Goal: Task Accomplishment & Management: Manage account settings

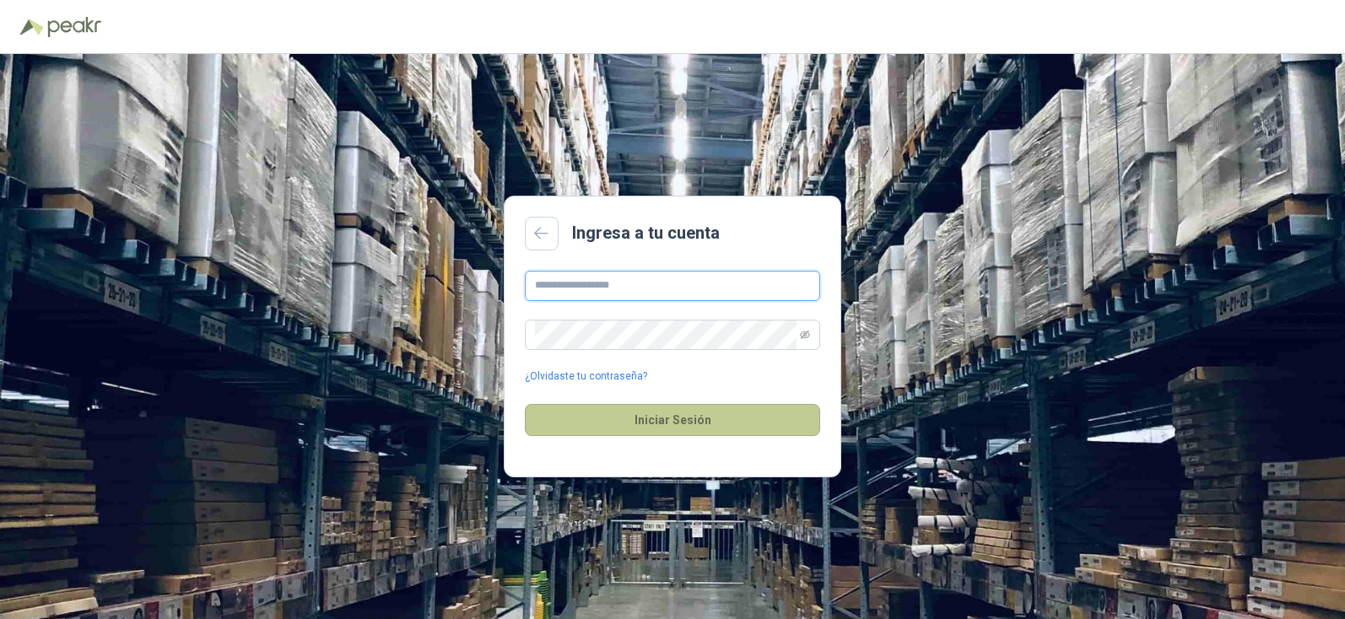
type input "**********"
click at [722, 426] on button "Iniciar Sesión" at bounding box center [672, 420] width 295 height 32
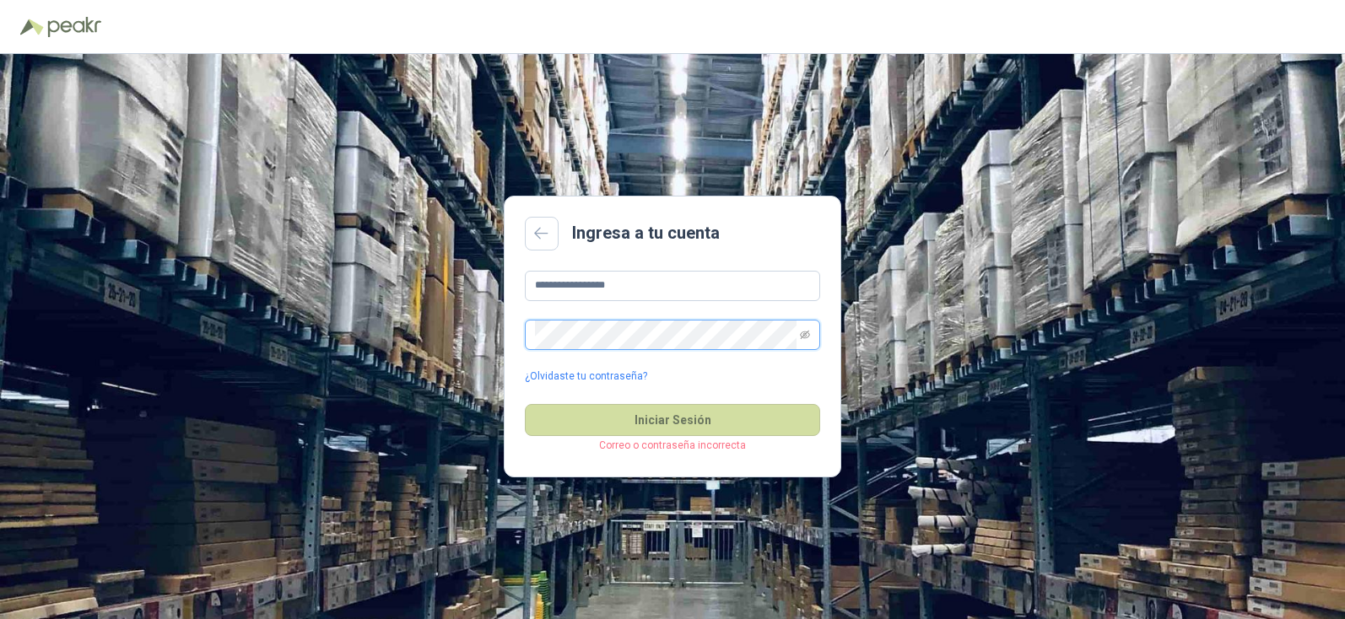
click at [525, 404] on button "Iniciar Sesión" at bounding box center [672, 420] width 295 height 32
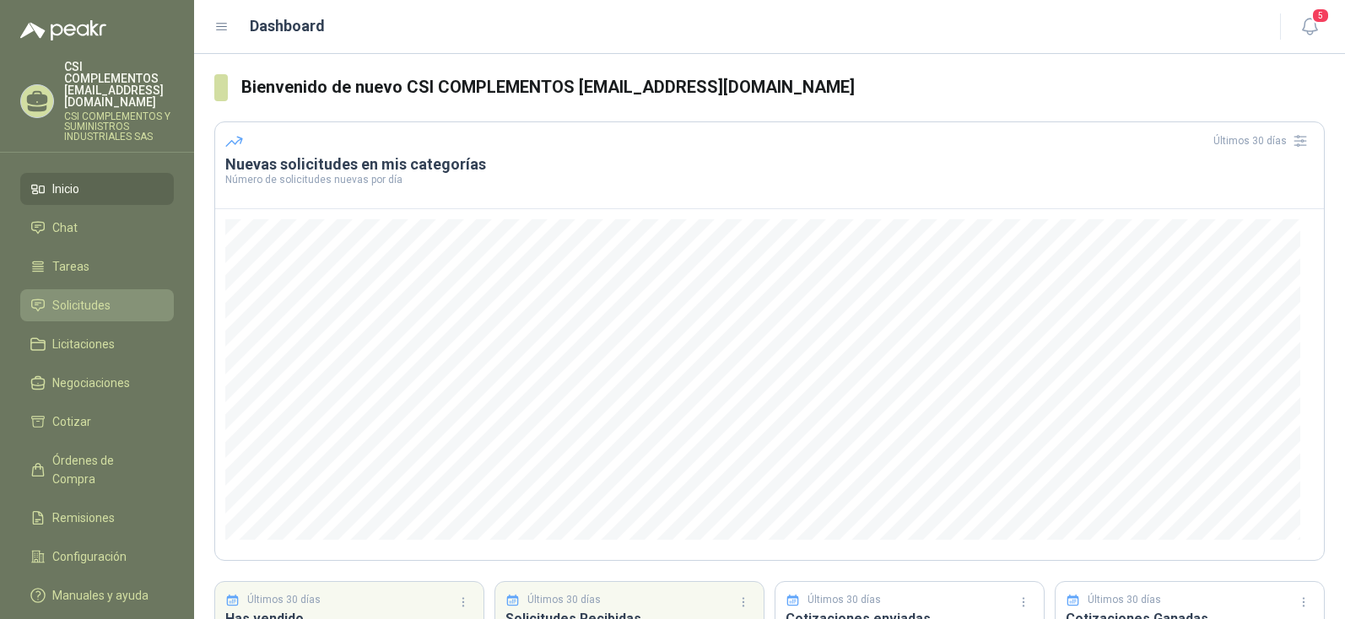
click at [64, 296] on span "Solicitudes" at bounding box center [81, 305] width 58 height 19
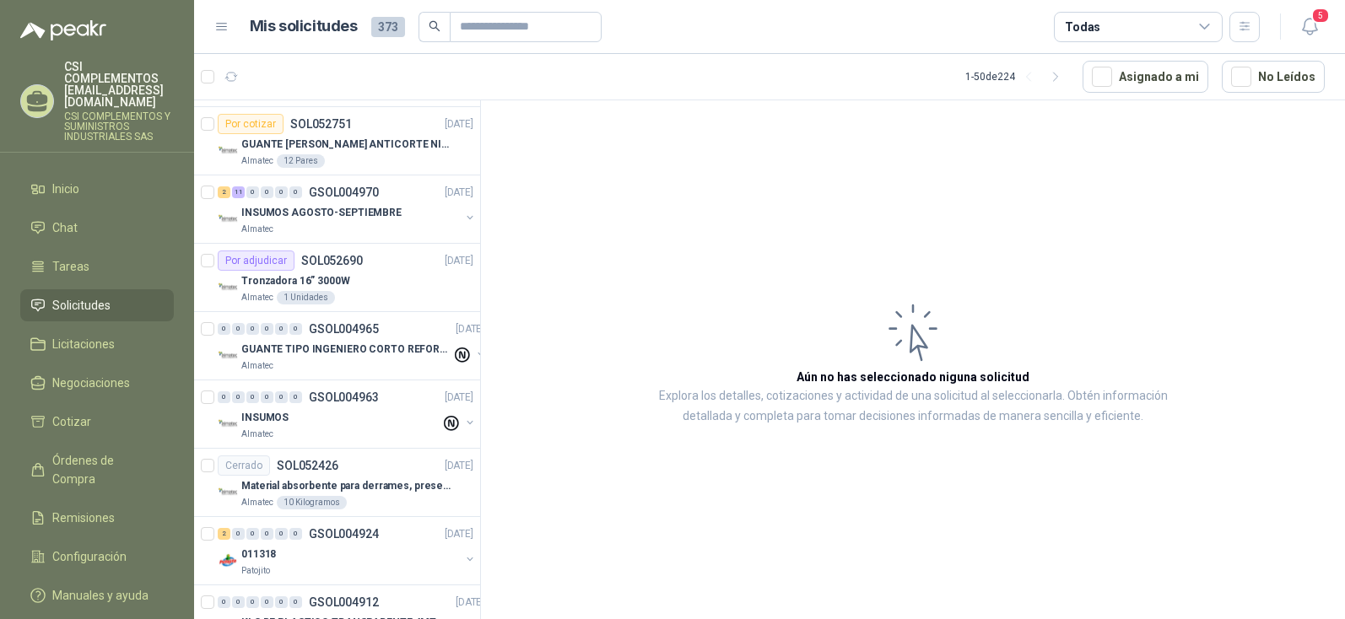
scroll to position [1181, 0]
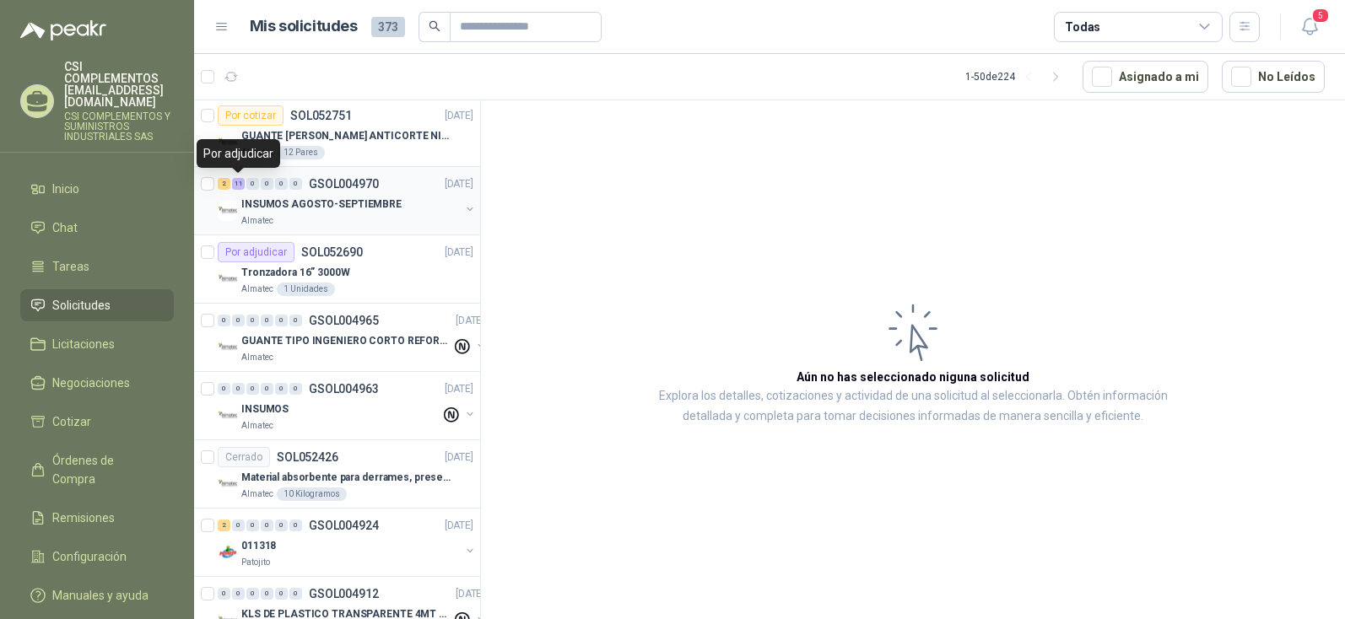
click at [239, 188] on div "11" at bounding box center [238, 184] width 13 height 12
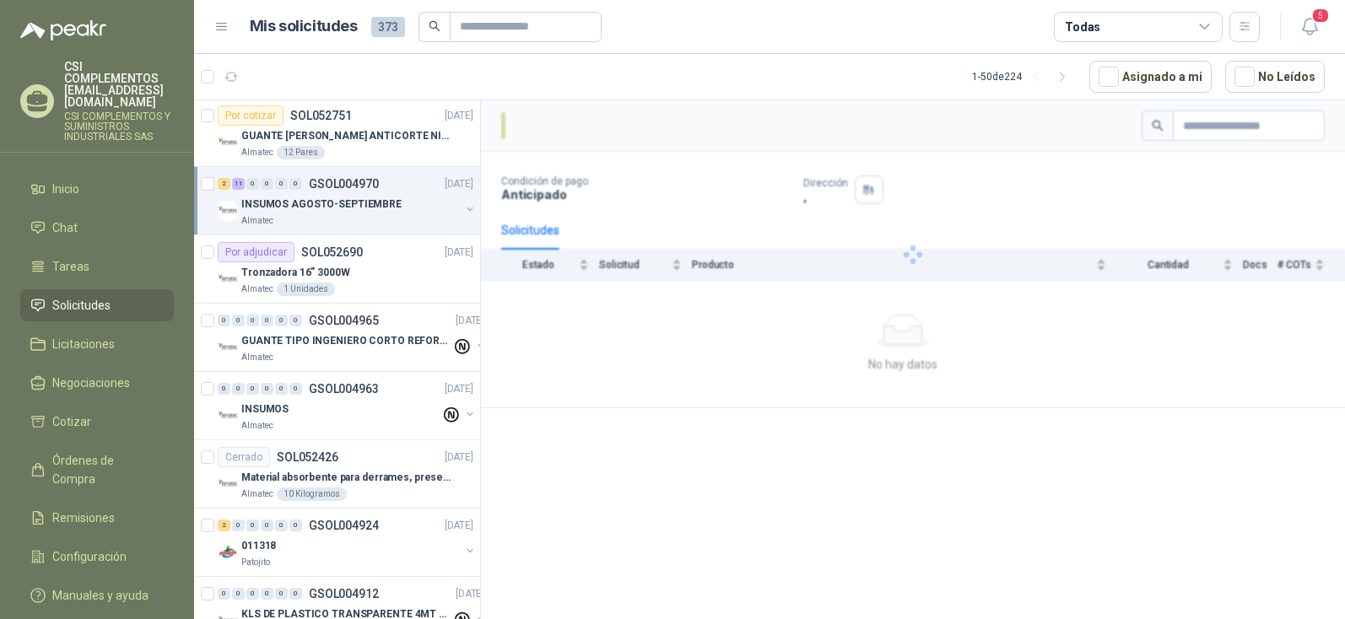
click at [368, 201] on p "INSUMOS AGOSTO-SEPTIEMBRE" at bounding box center [321, 205] width 160 height 16
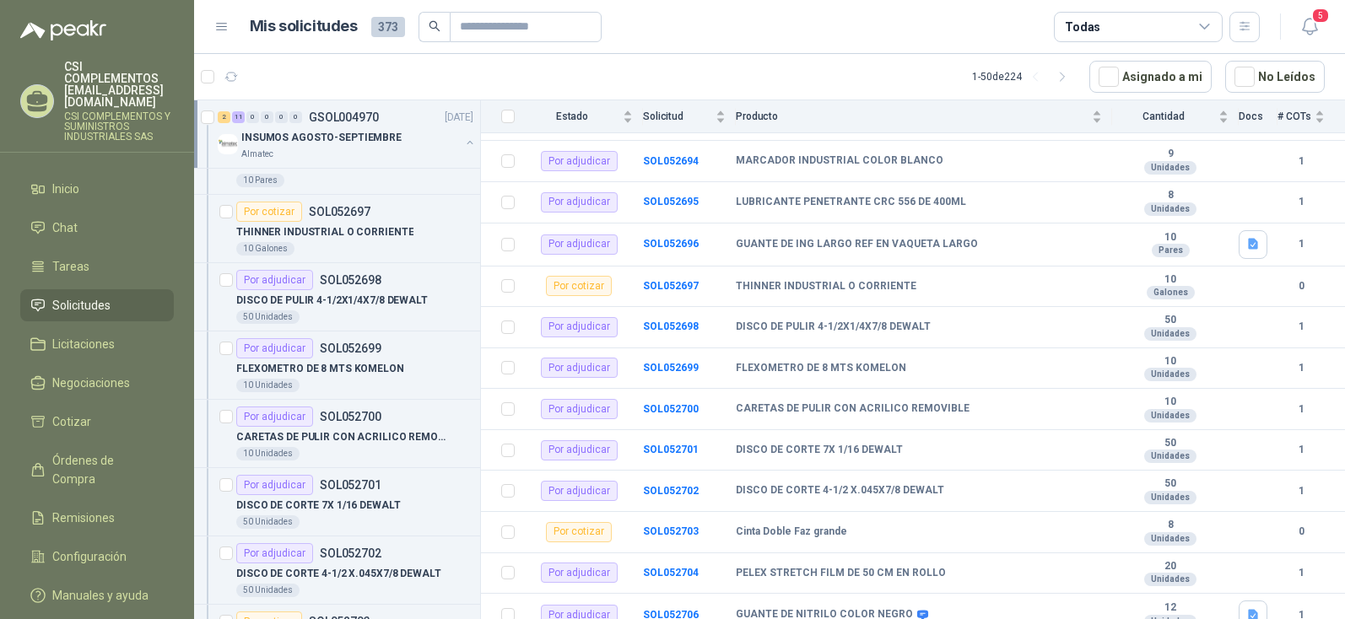
scroll to position [1519, 0]
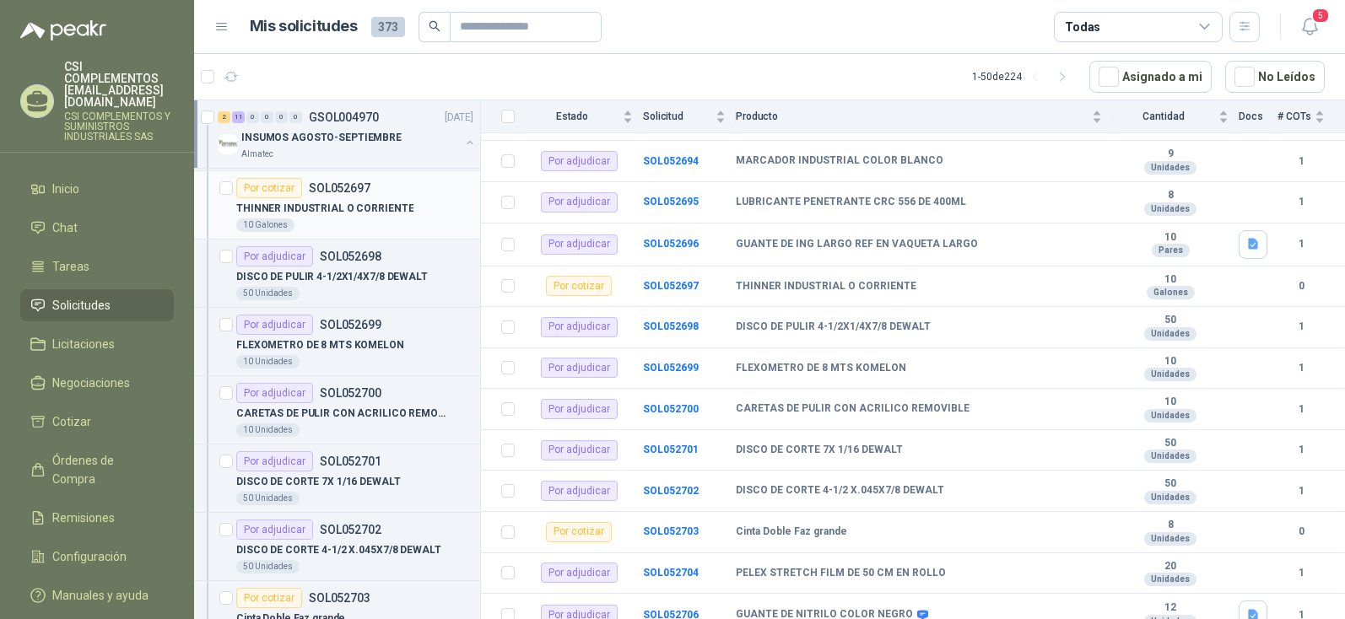
click at [361, 194] on p "SOL052697" at bounding box center [340, 188] width 62 height 12
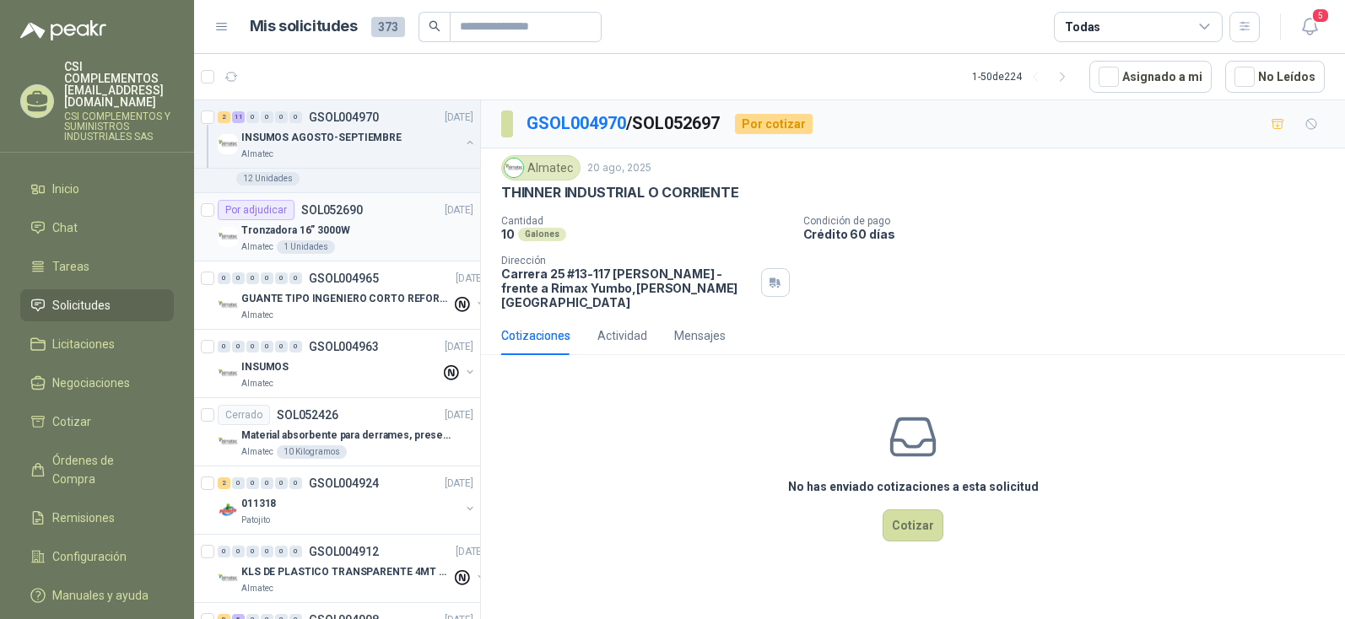
scroll to position [2194, 0]
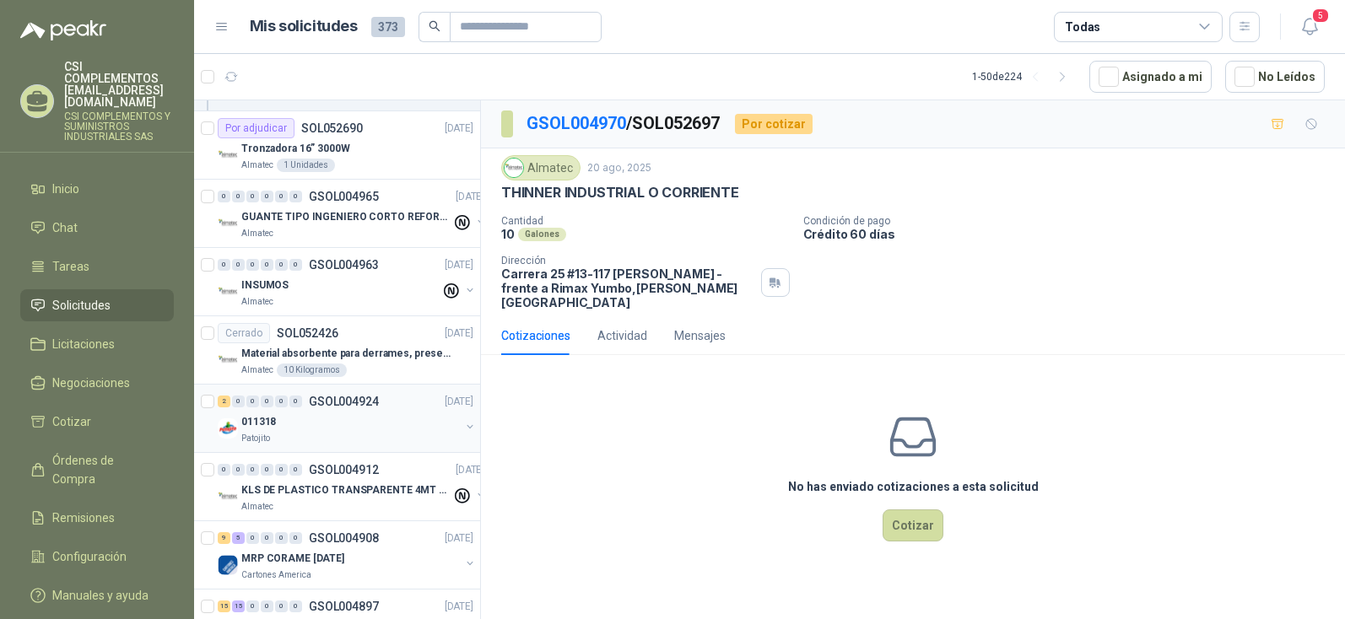
click at [294, 424] on div "011318" at bounding box center [350, 422] width 219 height 20
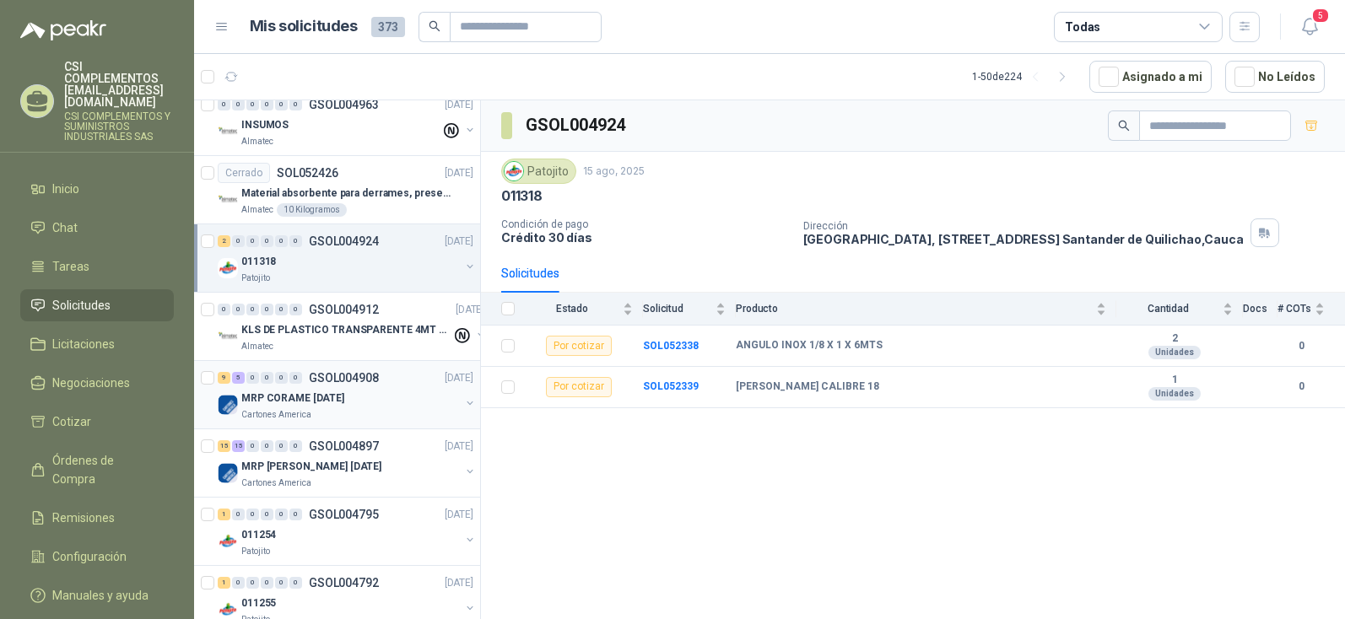
scroll to position [2363, 0]
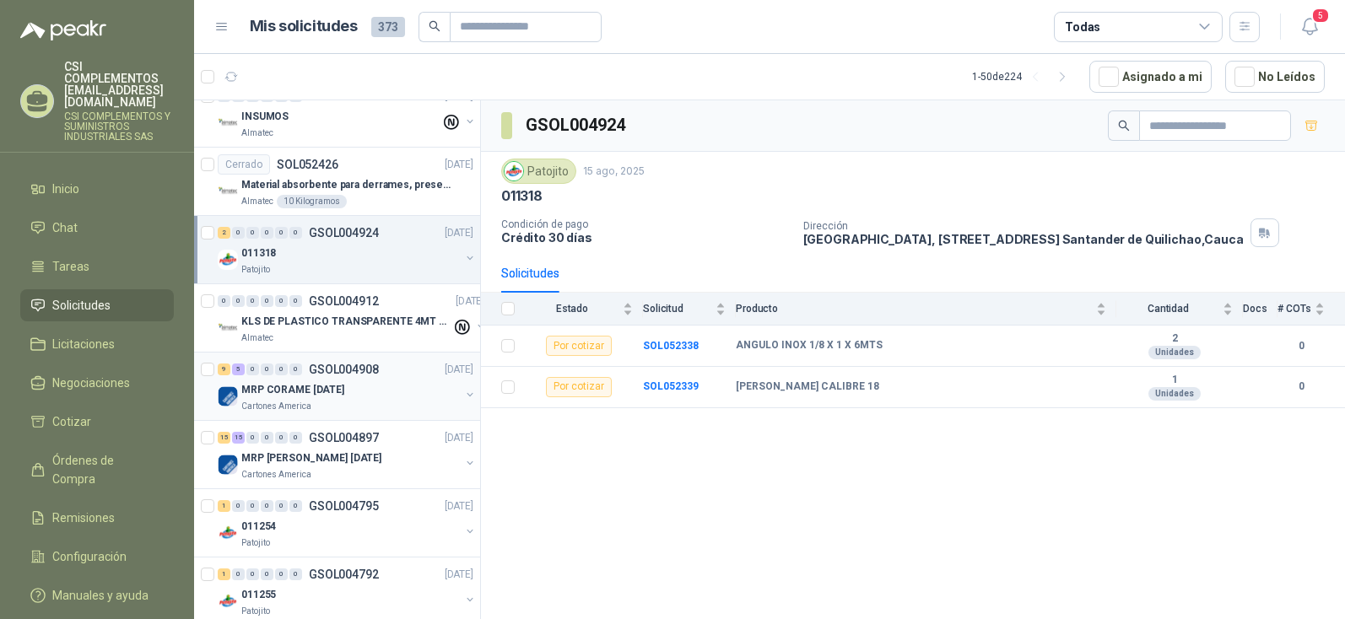
click at [322, 394] on p "MRP CORAME [DATE]" at bounding box center [292, 390] width 103 height 16
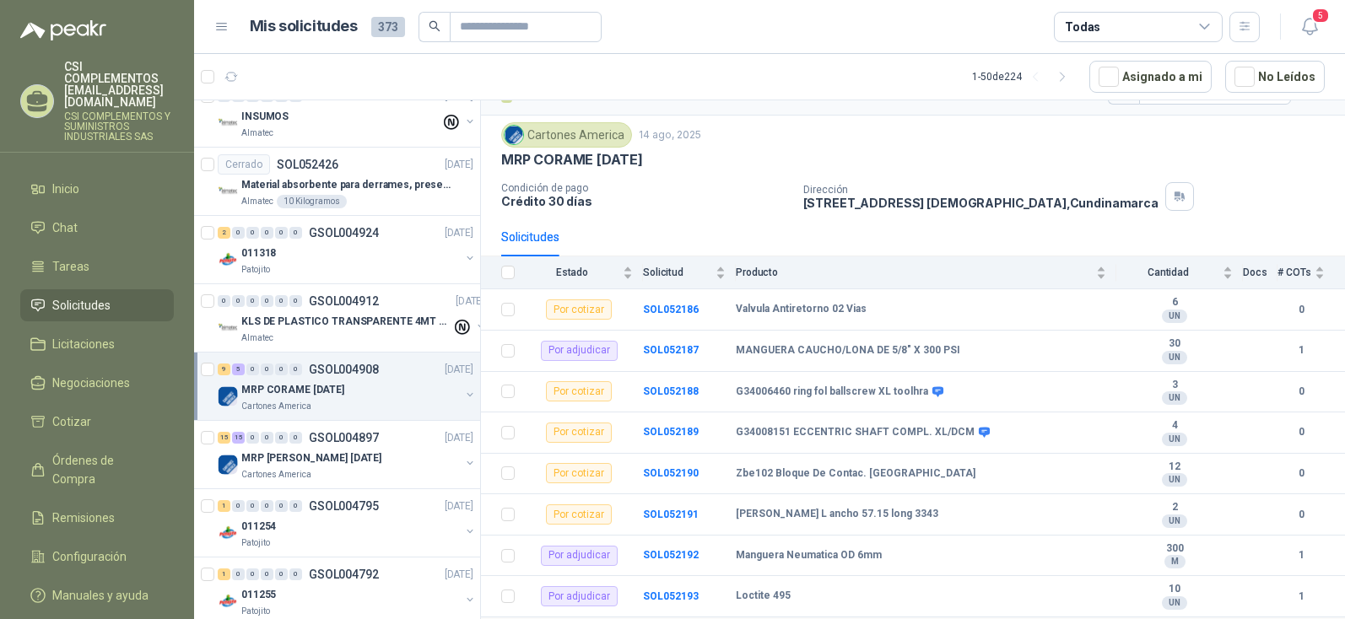
scroll to position [22, 0]
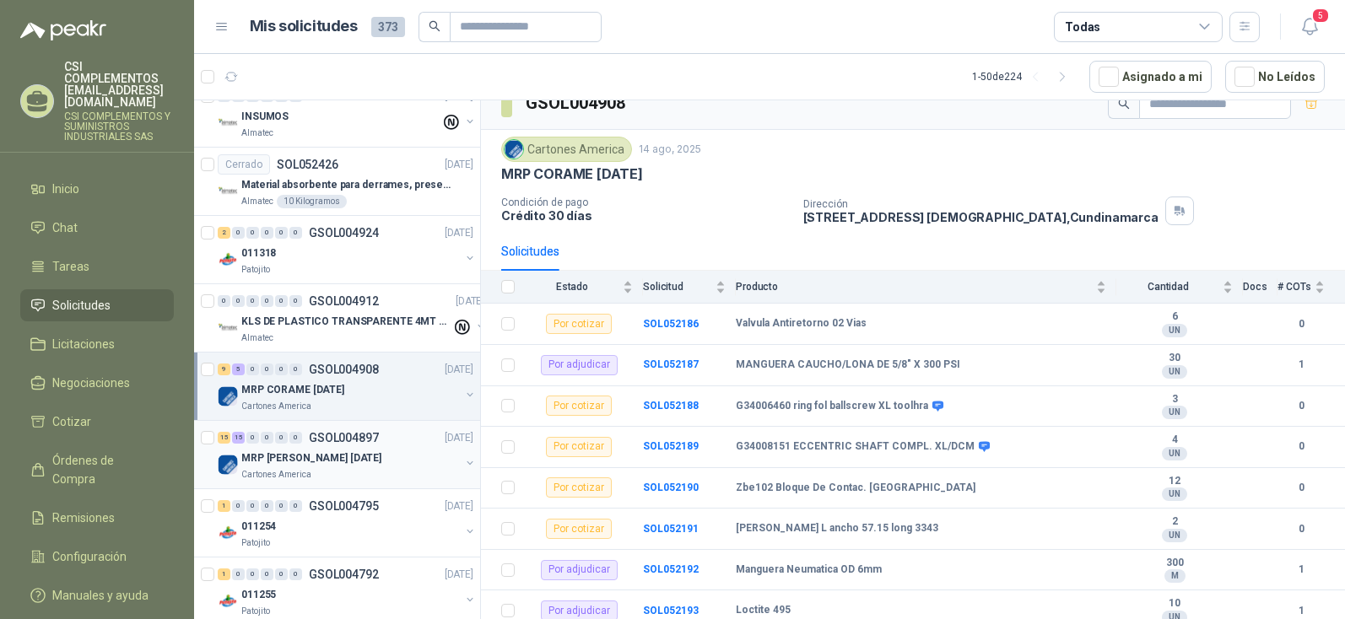
click at [319, 459] on p "MRP [PERSON_NAME] [DATE]" at bounding box center [311, 459] width 140 height 16
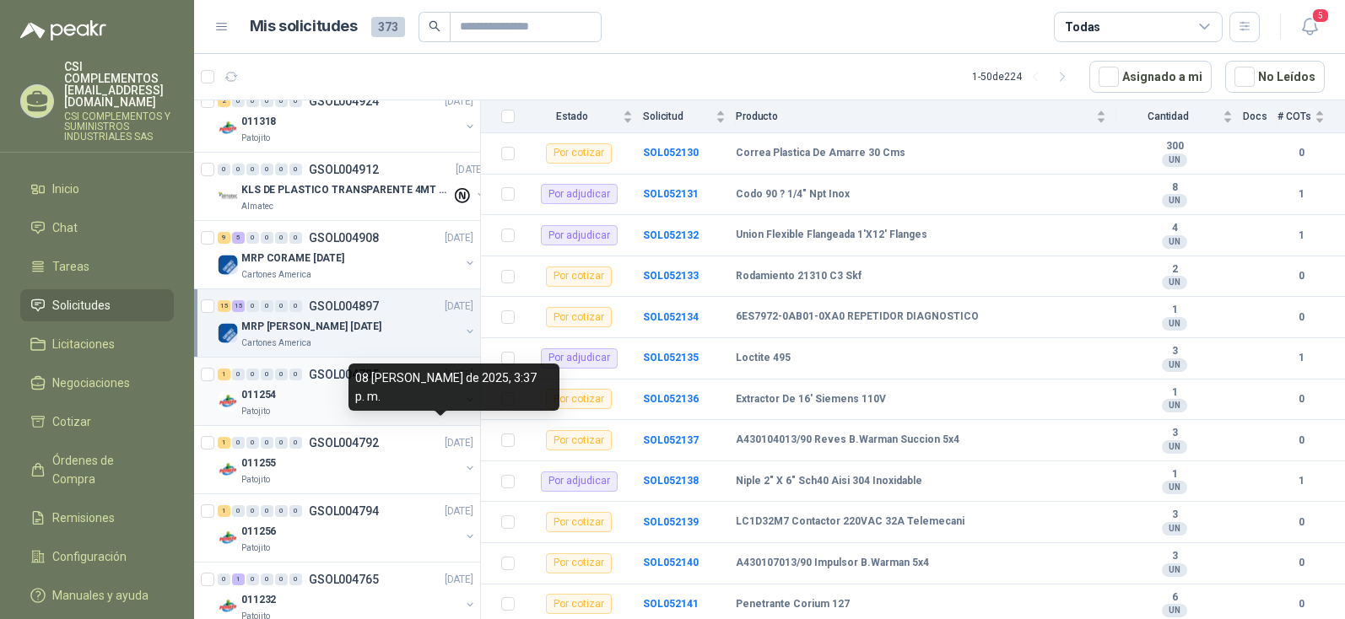
scroll to position [2531, 0]
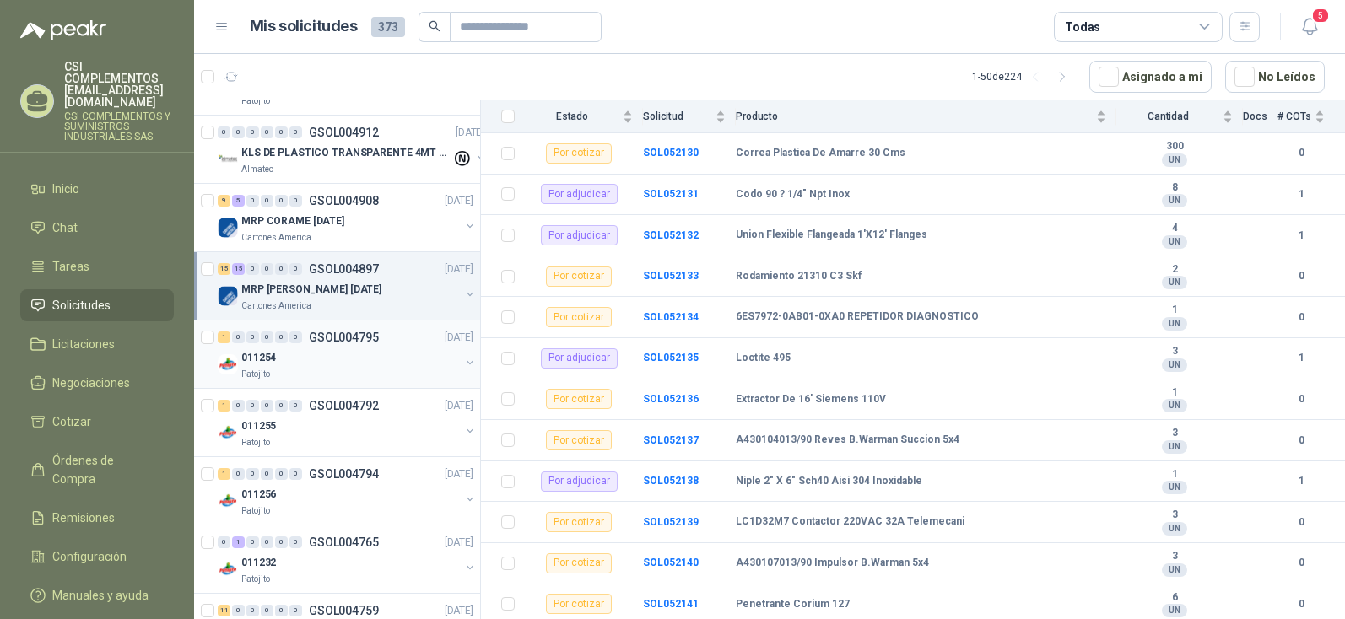
click at [267, 372] on p "Patojito" at bounding box center [255, 375] width 29 height 14
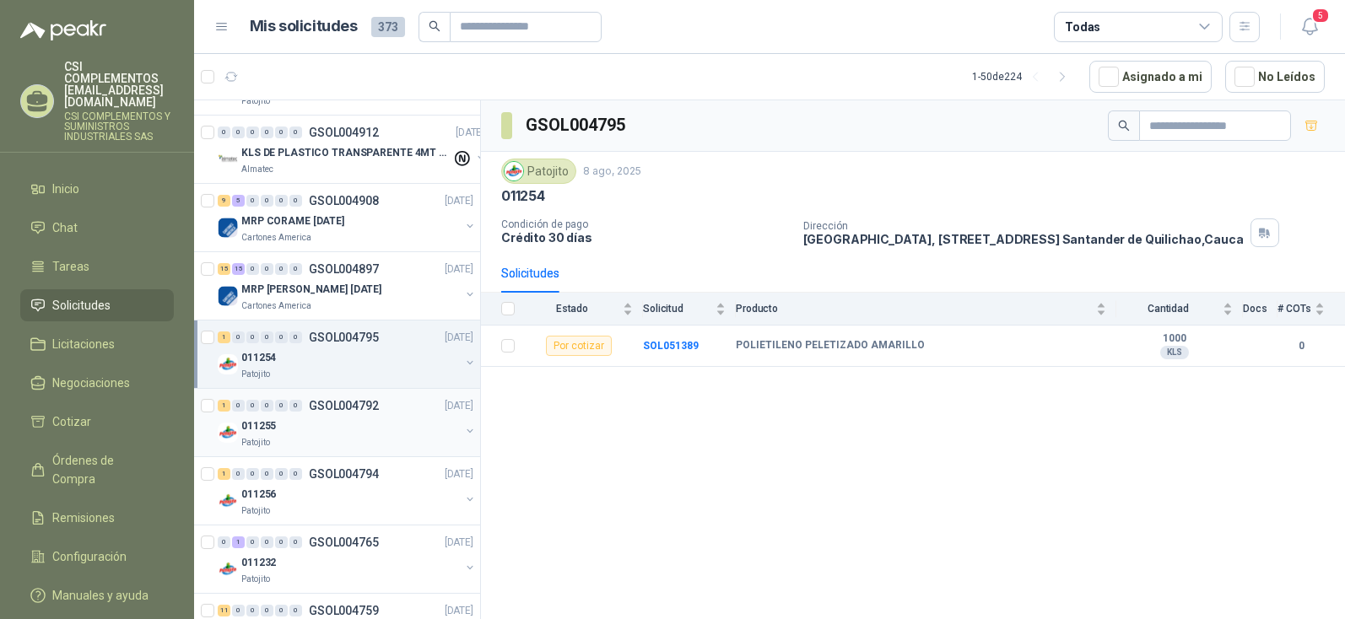
click at [259, 433] on p "011255" at bounding box center [258, 427] width 35 height 16
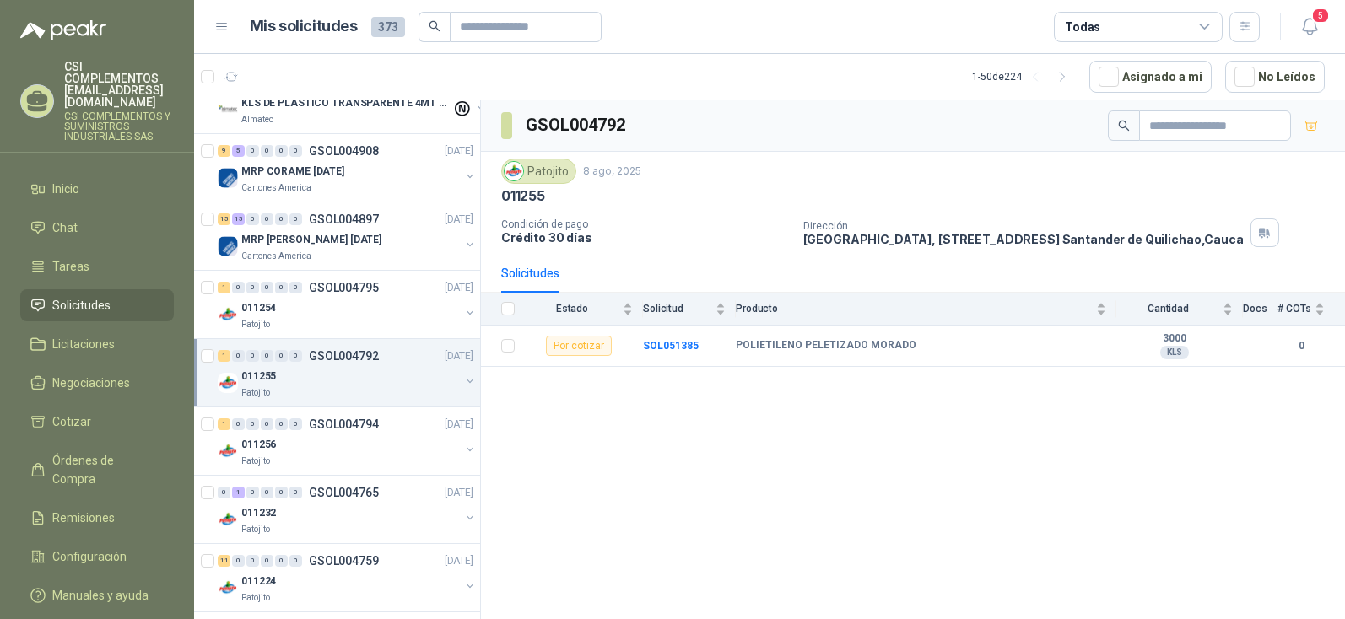
scroll to position [2616, 0]
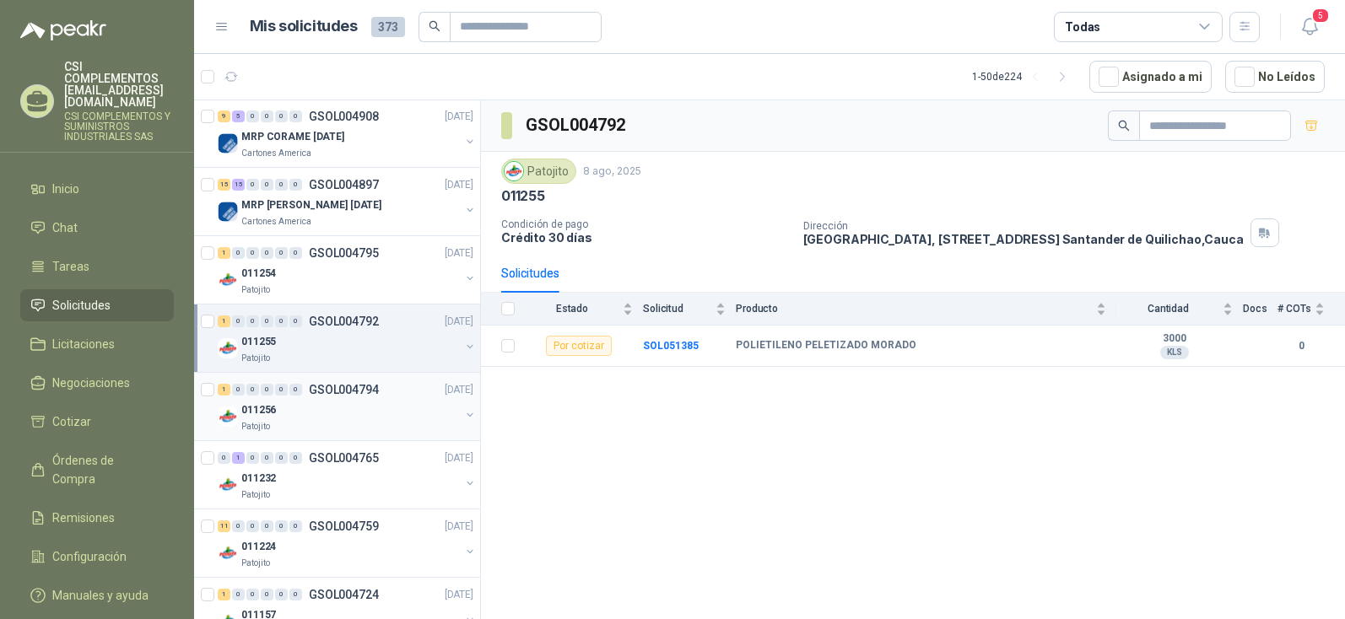
click at [258, 421] on p "Patojito" at bounding box center [255, 427] width 29 height 14
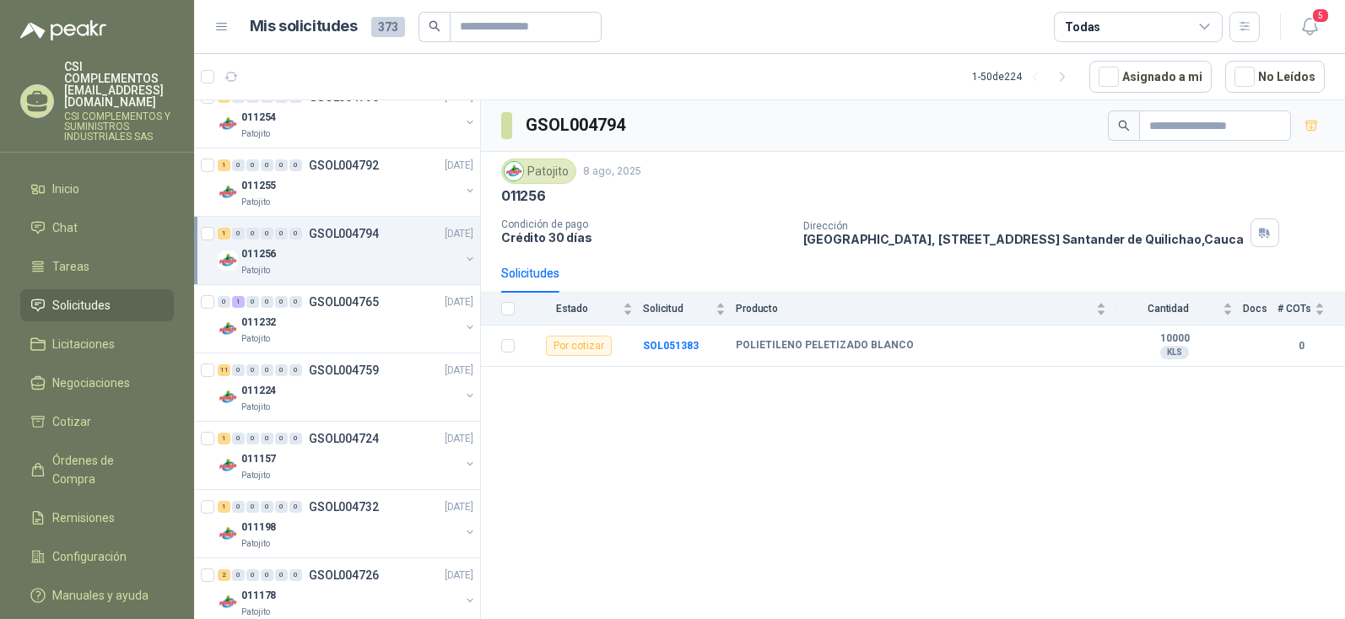
scroll to position [2784, 0]
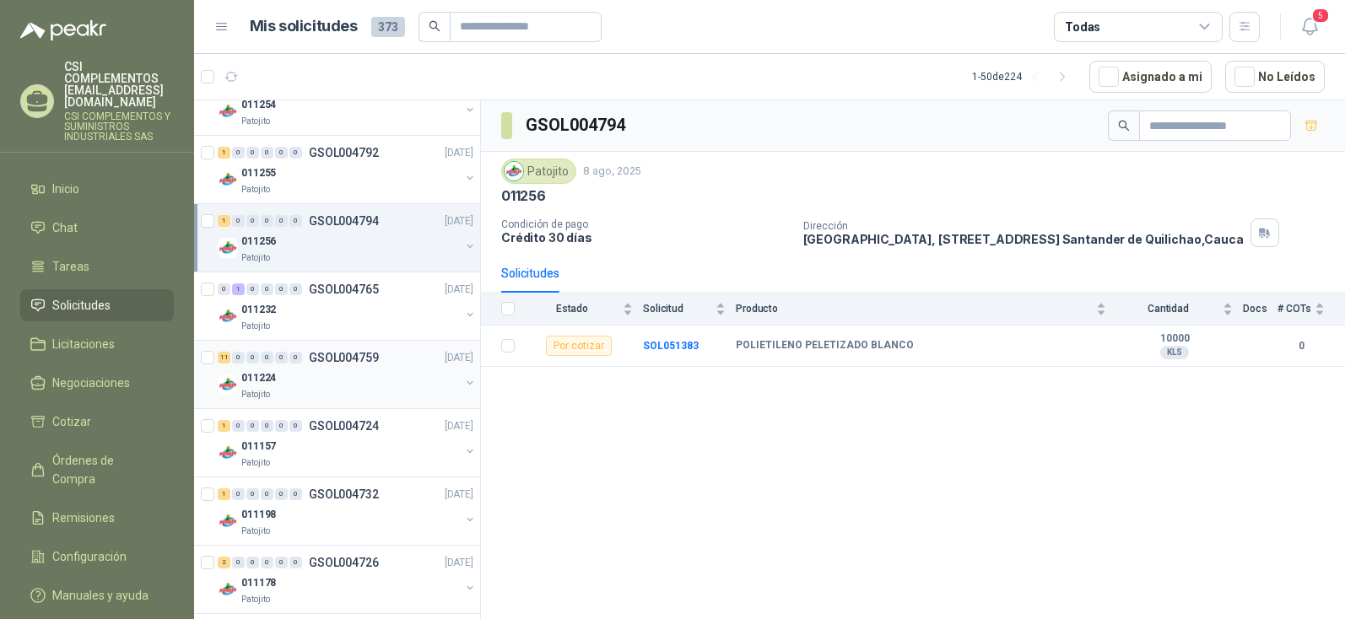
click at [249, 387] on div "011224" at bounding box center [350, 378] width 219 height 20
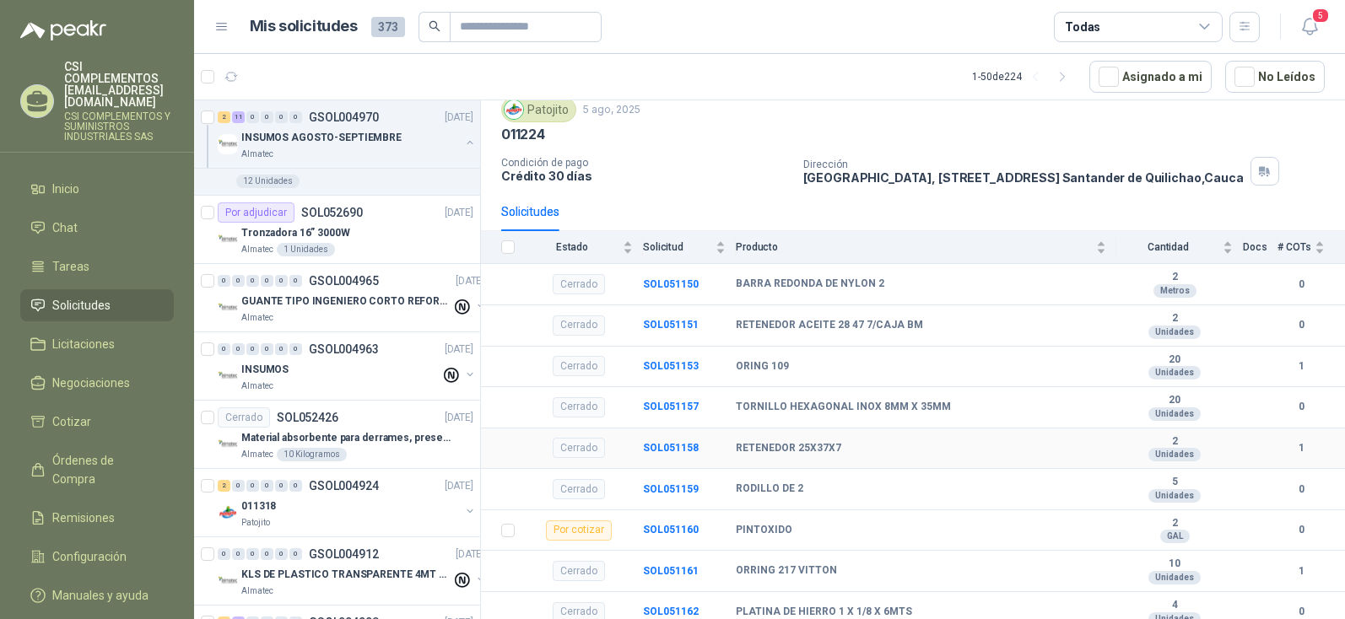
scroll to position [84, 0]
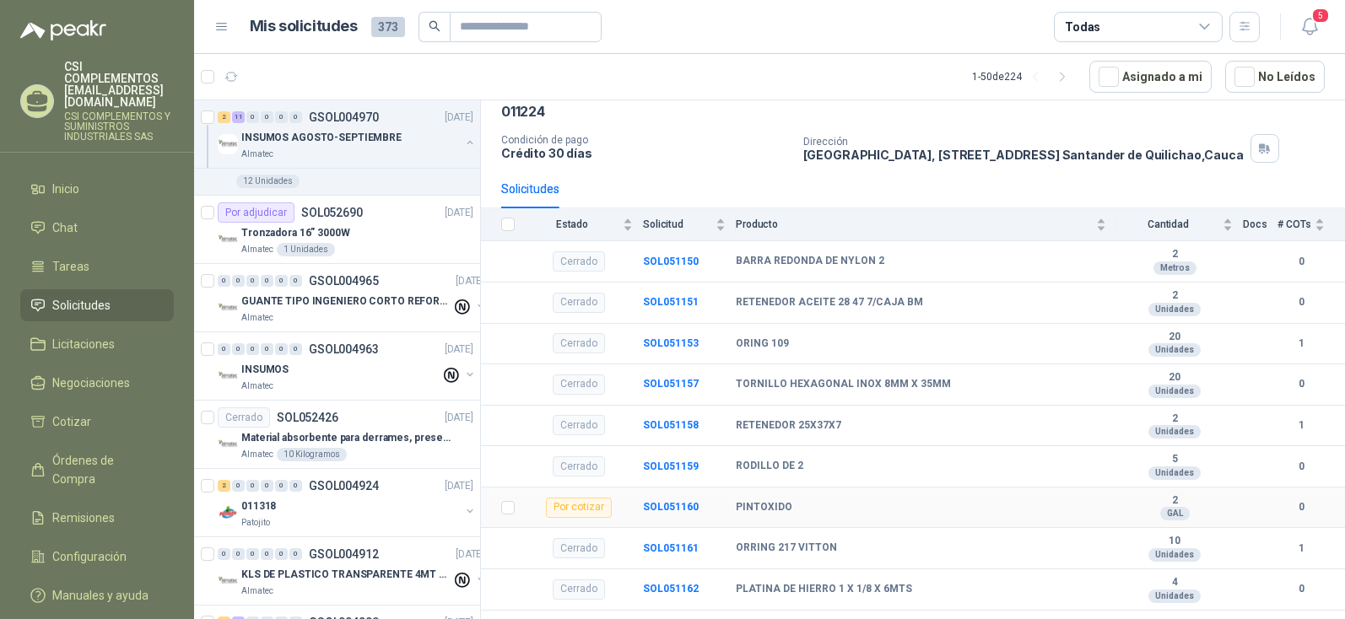
click at [622, 504] on td "Por cotizar" at bounding box center [584, 508] width 118 height 41
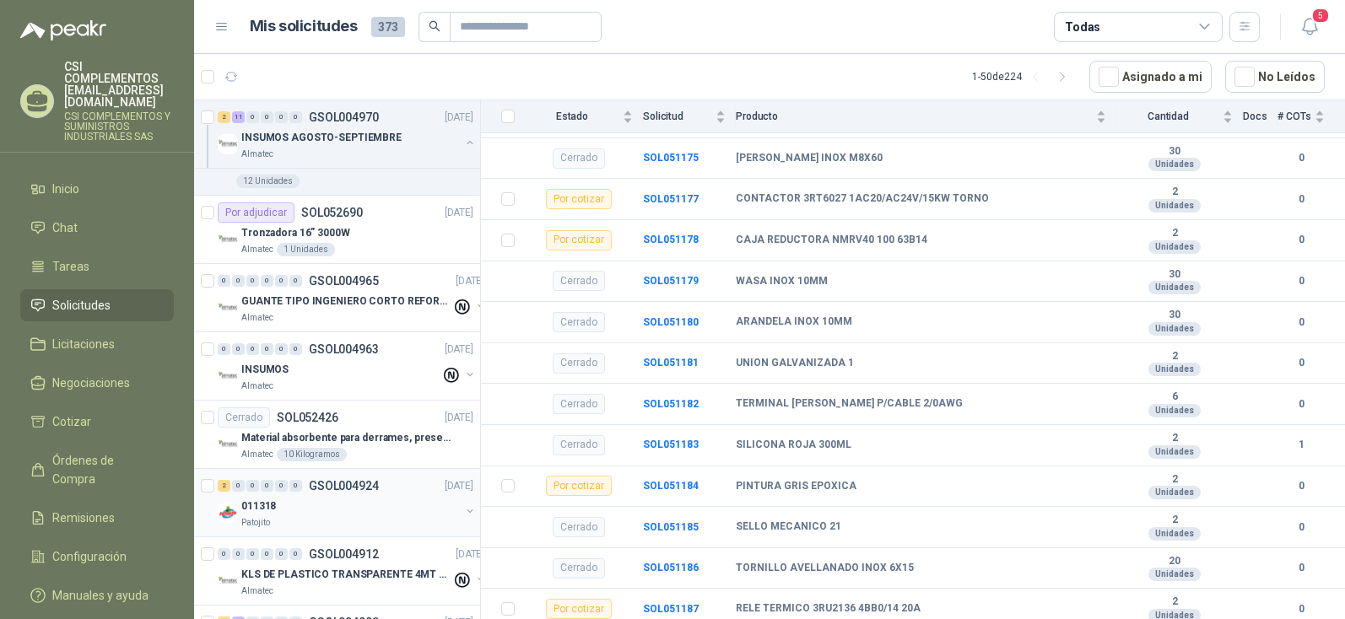
scroll to position [2194, 0]
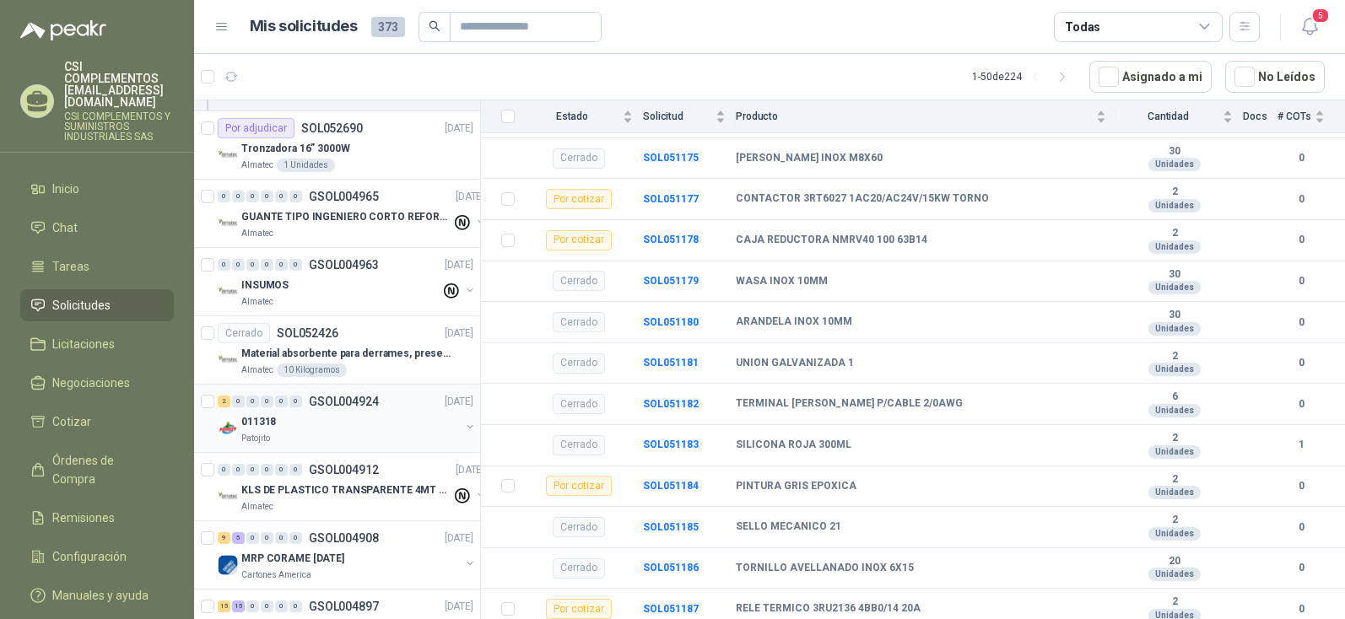
click at [251, 436] on p "Patojito" at bounding box center [255, 439] width 29 height 14
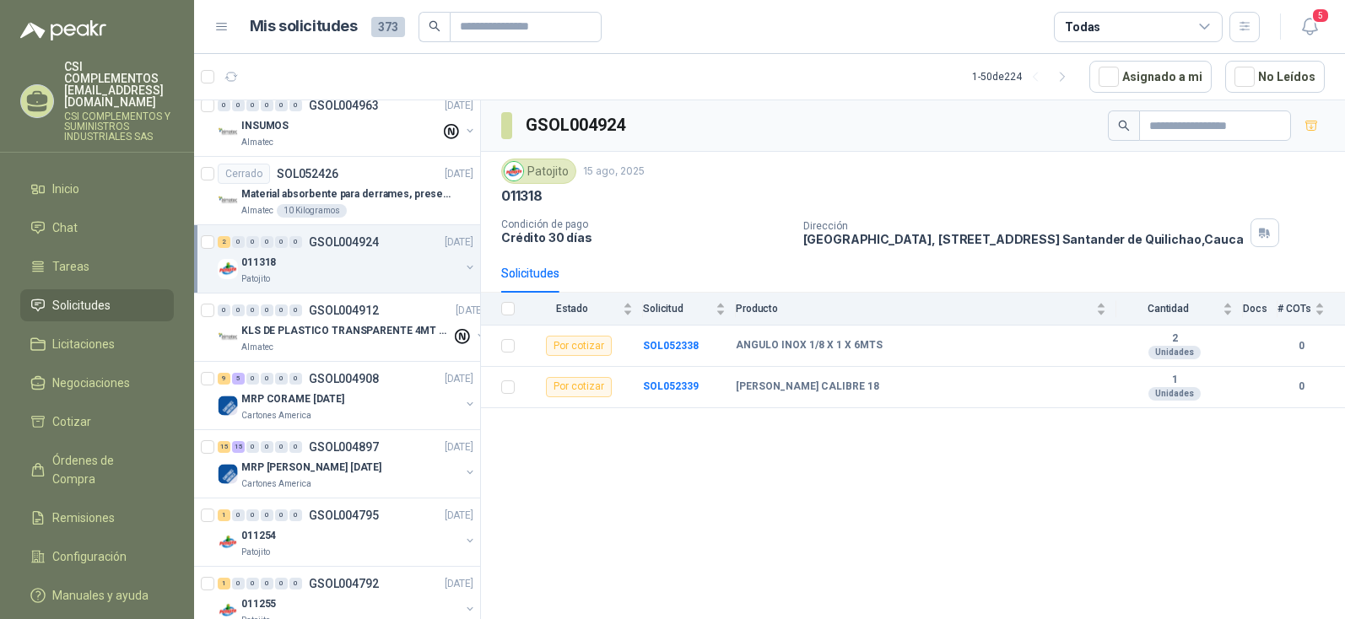
scroll to position [2363, 0]
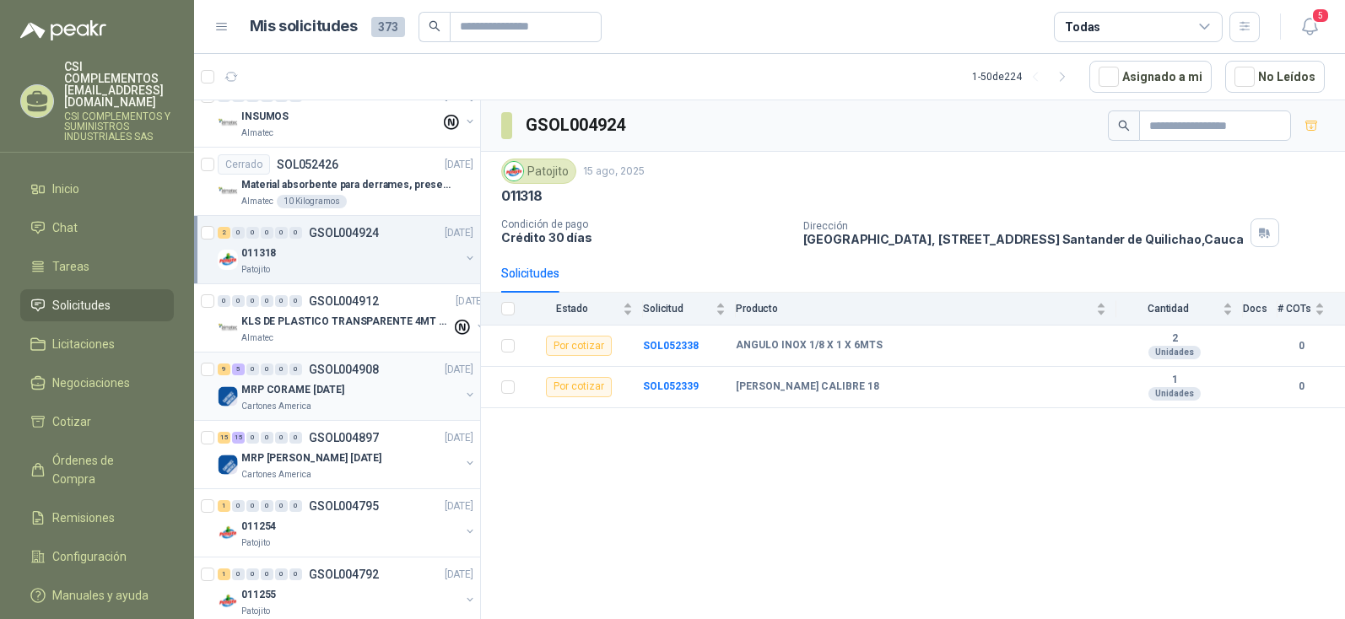
click at [277, 404] on p "Cartones America" at bounding box center [276, 407] width 70 height 14
